Goal: Transaction & Acquisition: Book appointment/travel/reservation

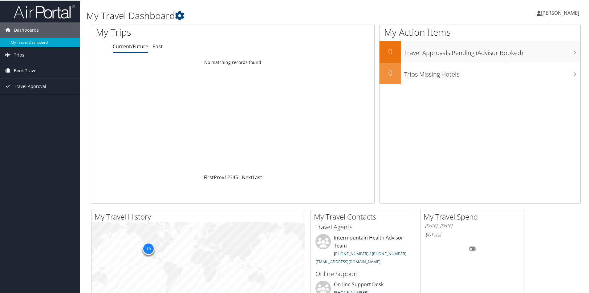
click at [26, 72] on span "Book Travel" at bounding box center [26, 70] width 24 height 15
click at [22, 42] on link "My Travel Dashboard" at bounding box center [40, 41] width 80 height 9
click at [20, 58] on span "Trips" at bounding box center [19, 54] width 10 height 15
click at [21, 95] on span "Book Travel" at bounding box center [26, 97] width 24 height 15
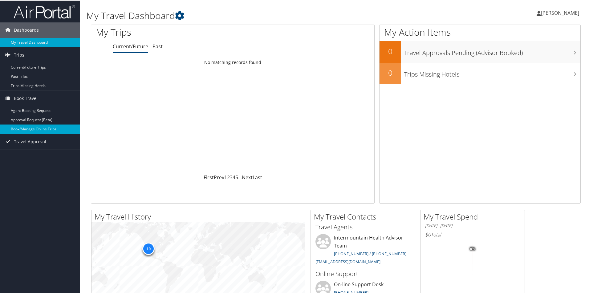
click at [24, 130] on link "Book/Manage Online Trips" at bounding box center [40, 128] width 80 height 9
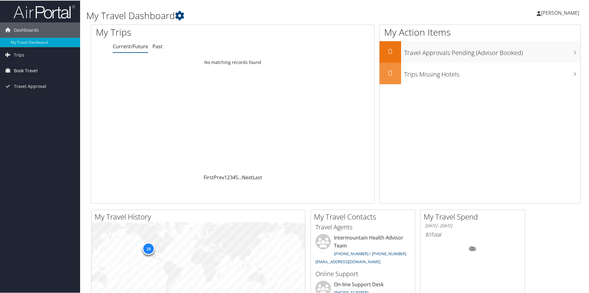
click at [37, 69] on span "Book Travel" at bounding box center [26, 70] width 24 height 15
click at [29, 101] on link "Book/Manage Online Trips" at bounding box center [40, 100] width 80 height 9
